Goal: Task Accomplishment & Management: Use online tool/utility

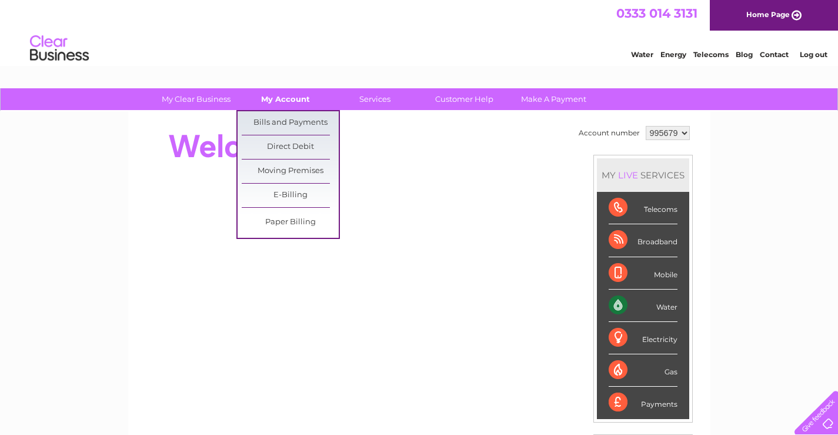
click at [277, 99] on link "My Account" at bounding box center [285, 99] width 97 height 22
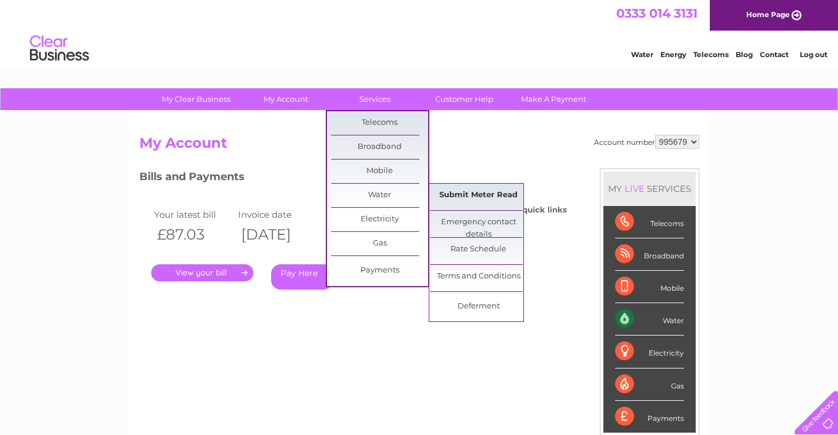
click at [492, 199] on link "Submit Meter Read" at bounding box center [478, 196] width 97 height 24
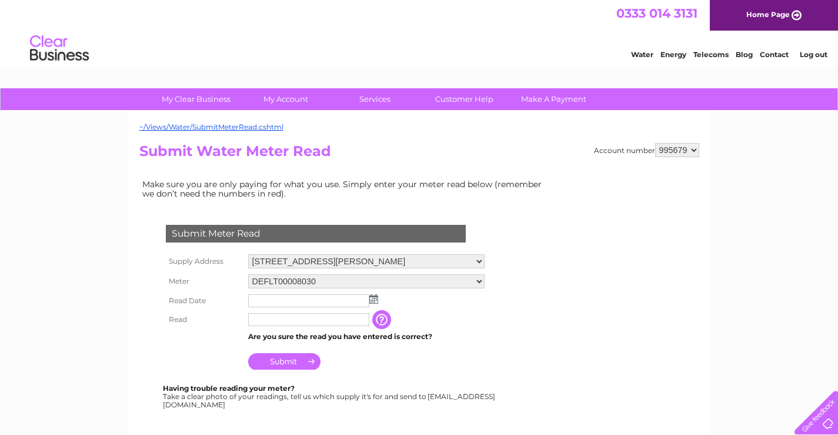
click at [375, 301] on img at bounding box center [373, 298] width 9 height 9
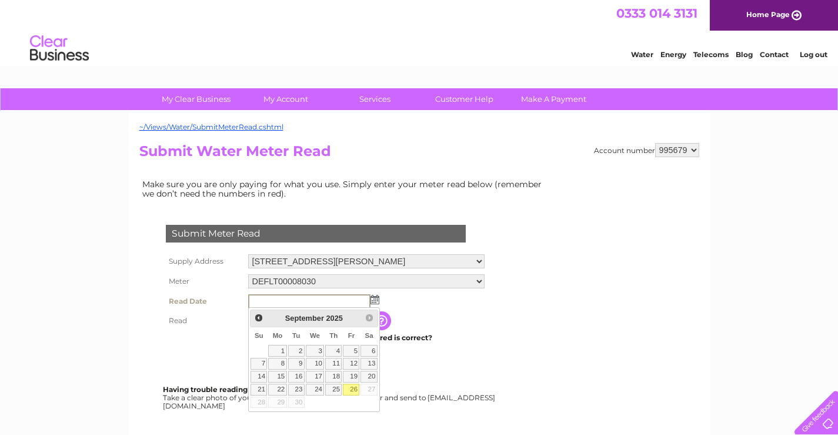
click at [351, 389] on link "26" at bounding box center [351, 389] width 16 height 12
type input "2025/09/26"
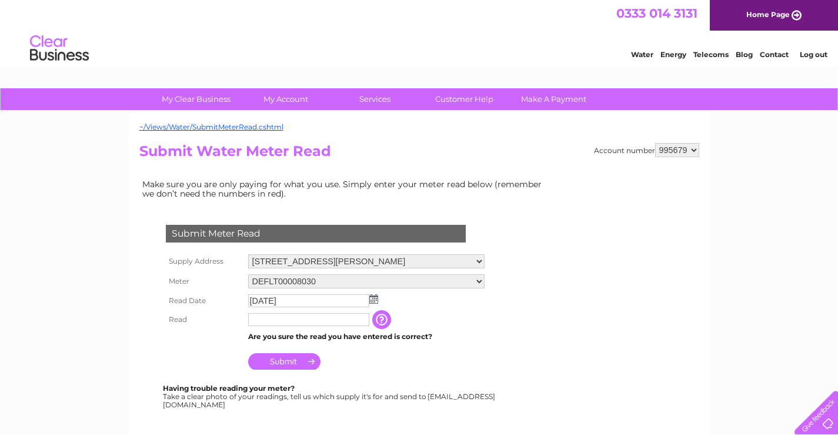
click at [264, 319] on input "text" at bounding box center [308, 319] width 121 height 13
type input "1468"
click at [282, 360] on input "Submit" at bounding box center [284, 362] width 72 height 16
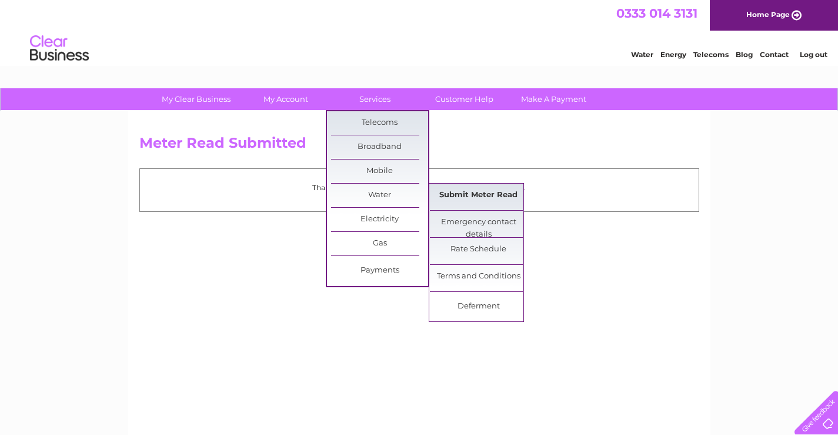
click at [476, 194] on link "Submit Meter Read" at bounding box center [478, 196] width 97 height 24
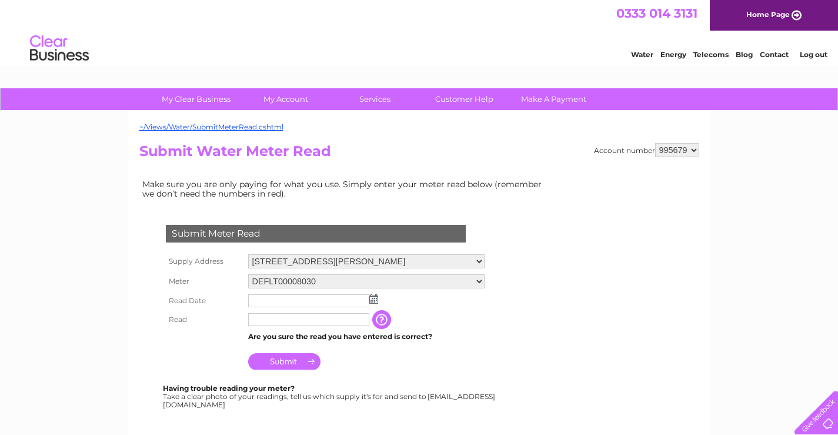
click at [696, 152] on select "995679 995682 995683" at bounding box center [677, 150] width 44 height 14
select select "995682"
click at [655, 143] on select "995679 995682 995683" at bounding box center [677, 150] width 44 height 14
click at [372, 300] on img at bounding box center [373, 298] width 9 height 9
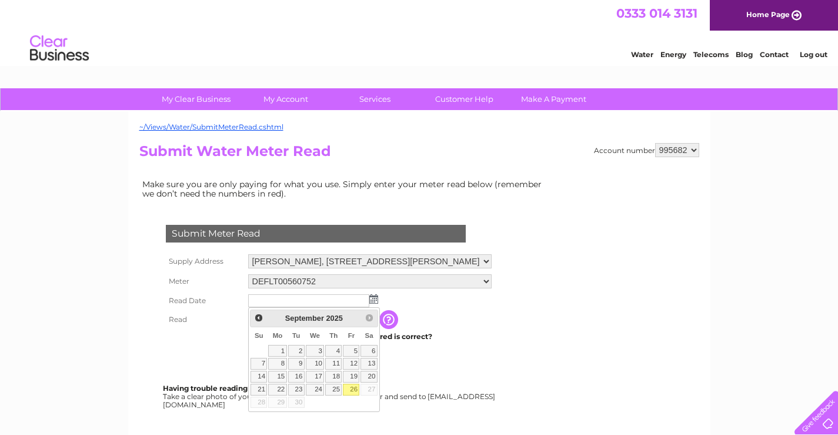
click at [349, 388] on link "26" at bounding box center [351, 389] width 16 height 12
type input "[DATE]"
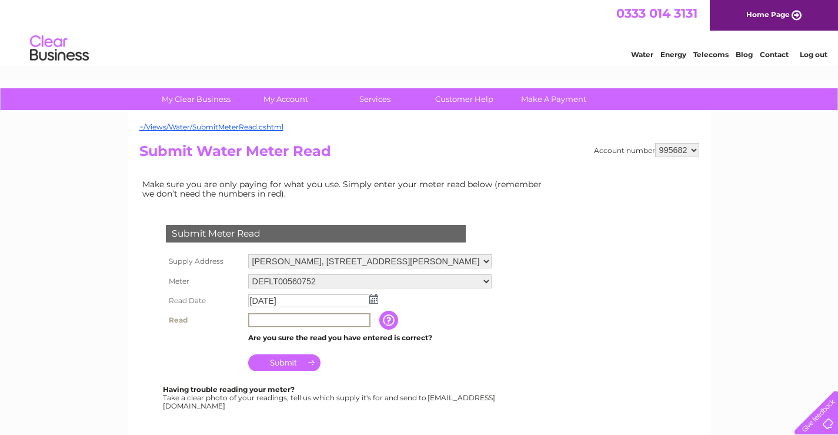
click at [290, 316] on input "text" at bounding box center [309, 320] width 122 height 14
type input "0709"
click at [485, 353] on td "Submit" at bounding box center [369, 358] width 249 height 28
click at [285, 319] on input "0709" at bounding box center [309, 320] width 122 height 14
click at [286, 361] on input "Submit" at bounding box center [284, 362] width 72 height 16
